Goal: Contribute content

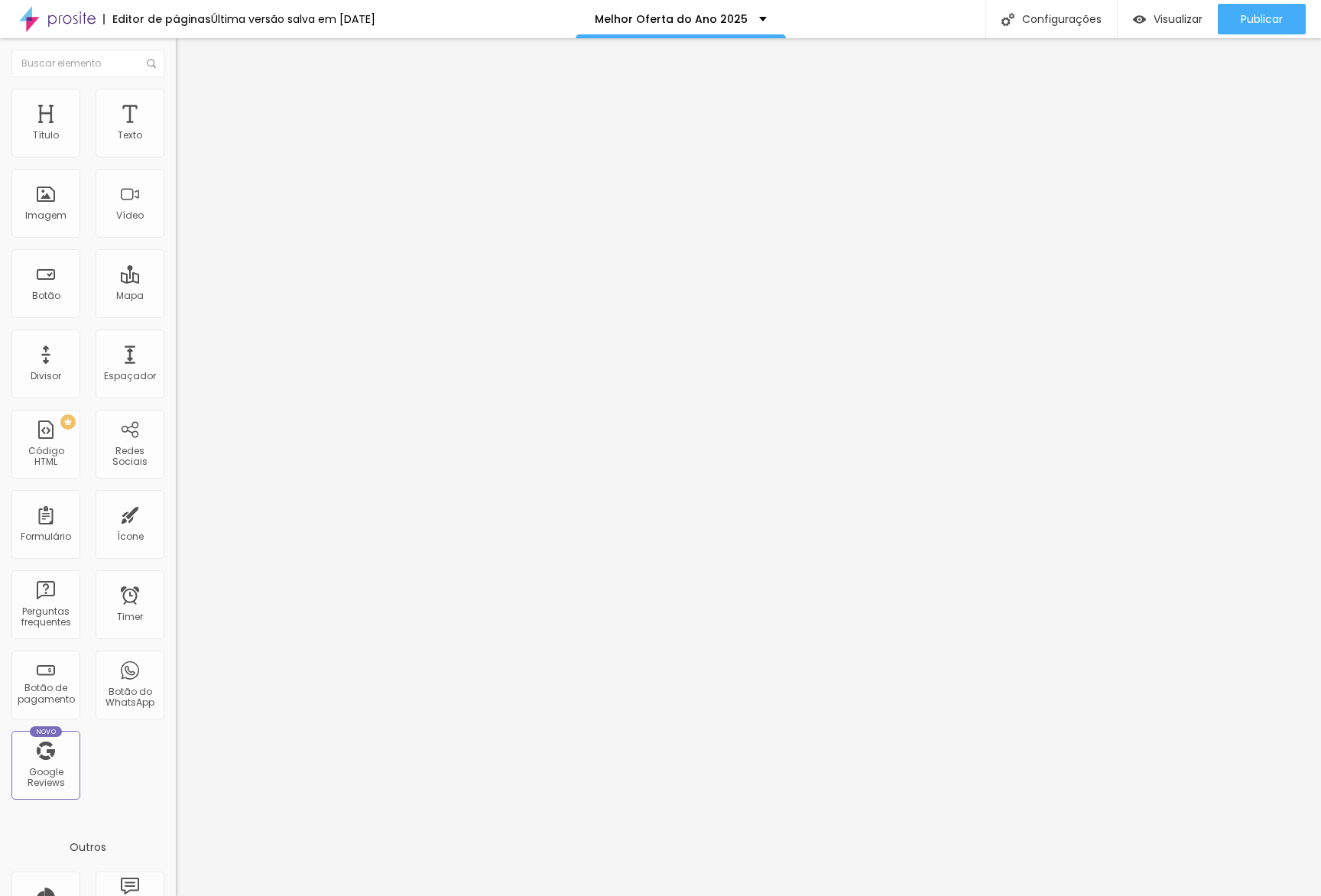
click at [176, 139] on div "Descrição da imagem (Alt)" at bounding box center [264, 134] width 176 height 9
click at [176, 132] on span "Trocar imagem" at bounding box center [218, 125] width 84 height 13
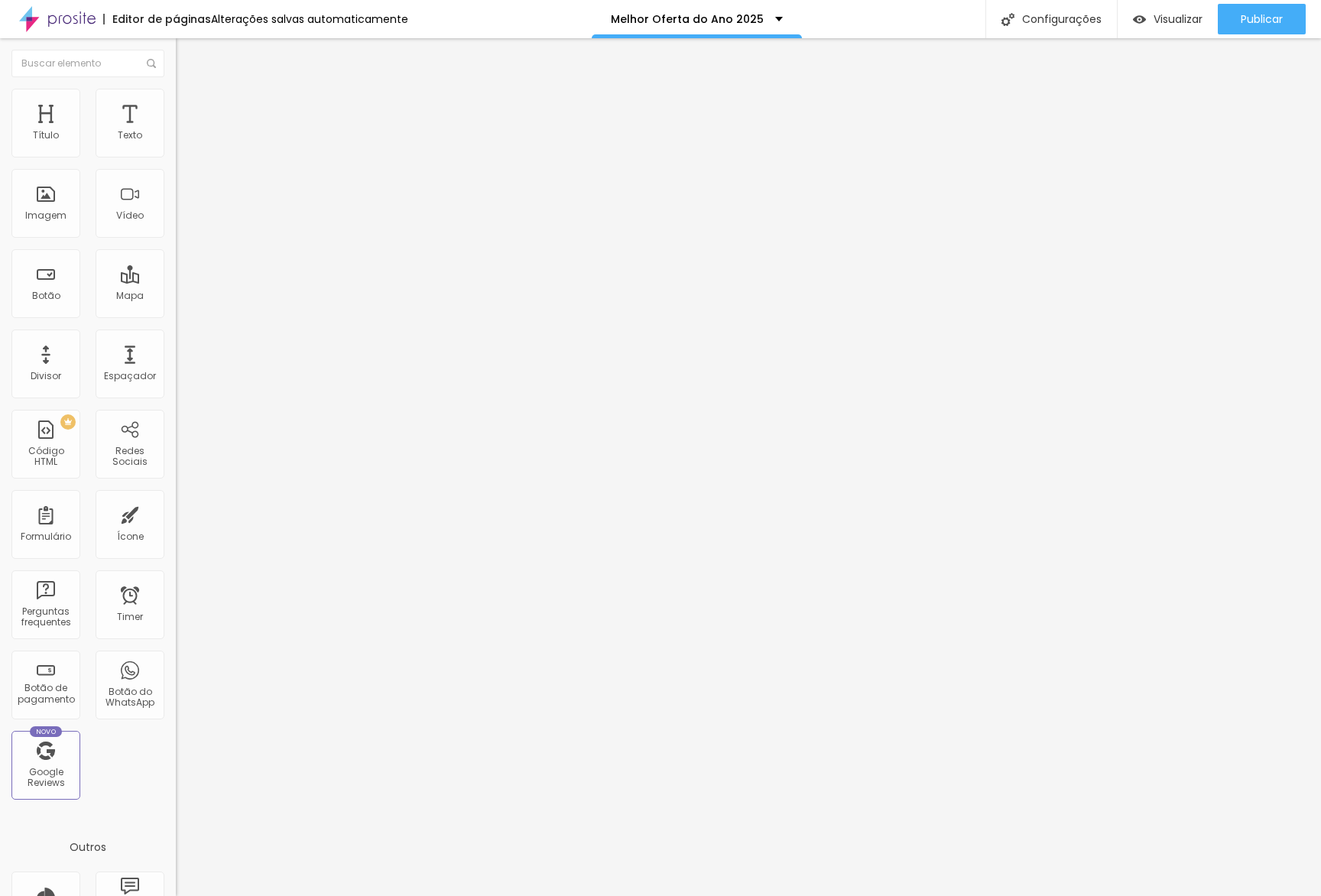
click at [176, 132] on span "Trocar imagem" at bounding box center [218, 125] width 84 height 13
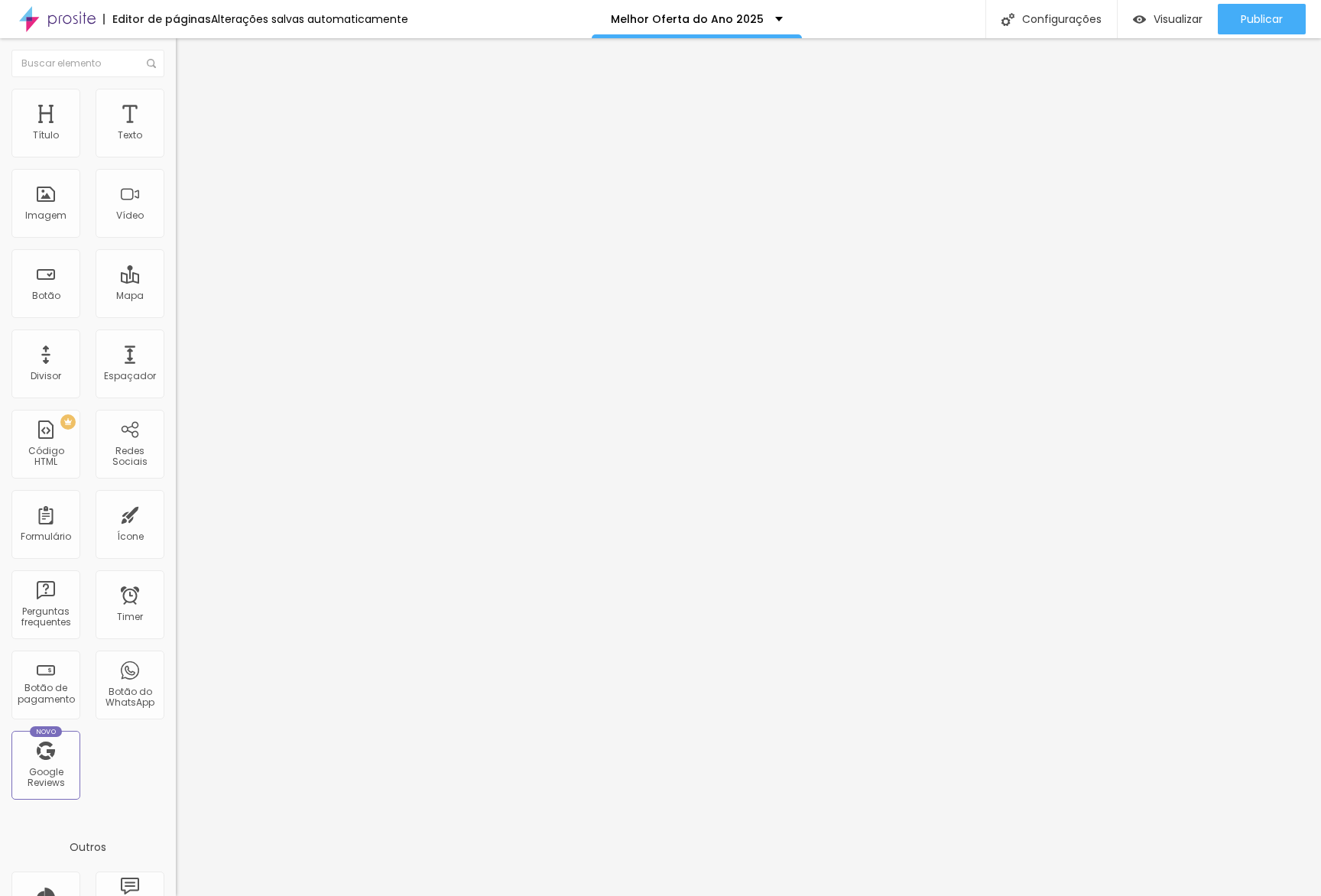
click at [176, 130] on div "Trocar imagem" at bounding box center [264, 125] width 176 height 11
click at [176, 132] on span "Trocar imagem" at bounding box center [218, 125] width 84 height 13
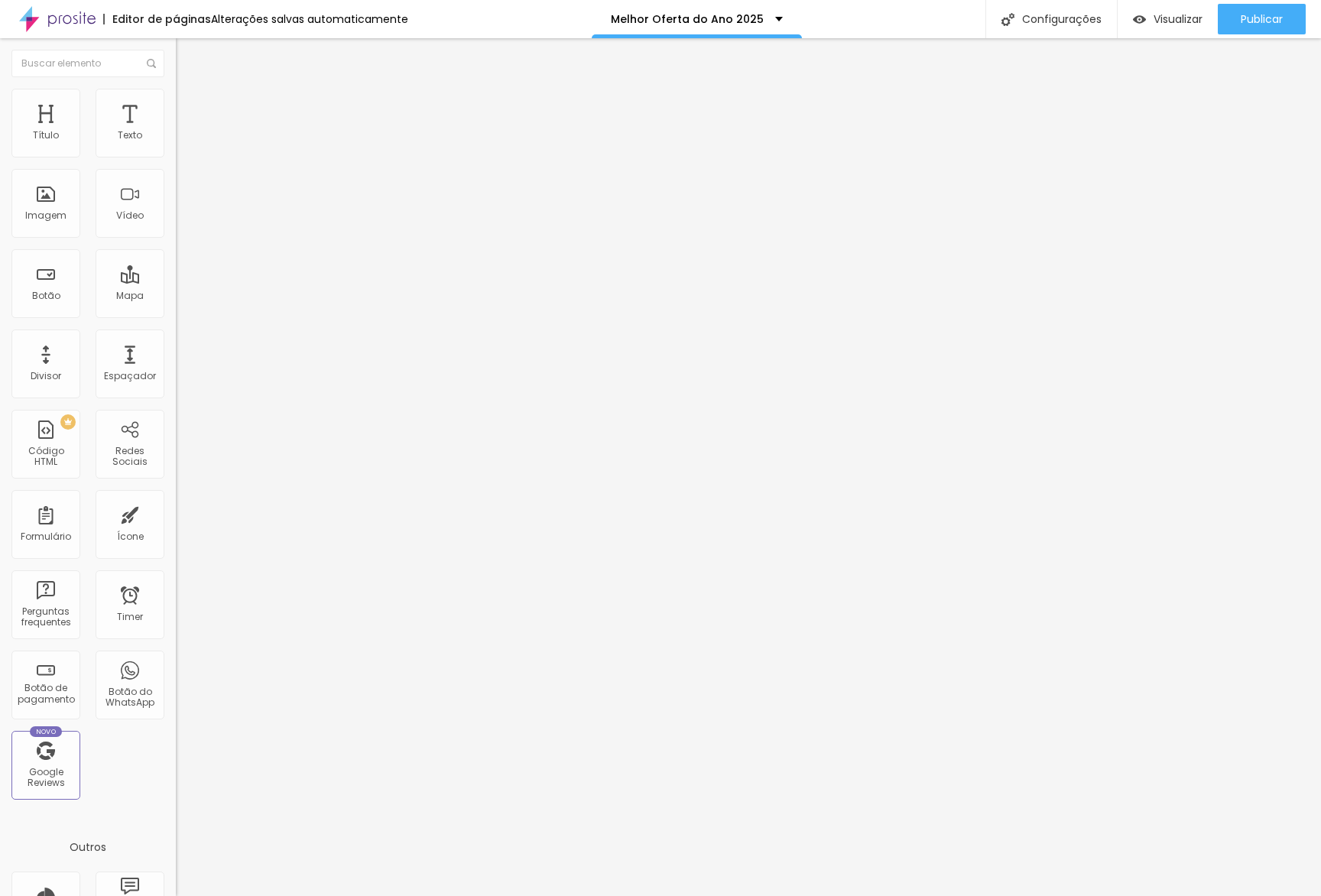
click at [1294, 31] on button "Publicar" at bounding box center [1261, 19] width 88 height 30
click at [1269, 24] on span "Publicar" at bounding box center [1261, 20] width 42 height 12
